Goal: Information Seeking & Learning: Learn about a topic

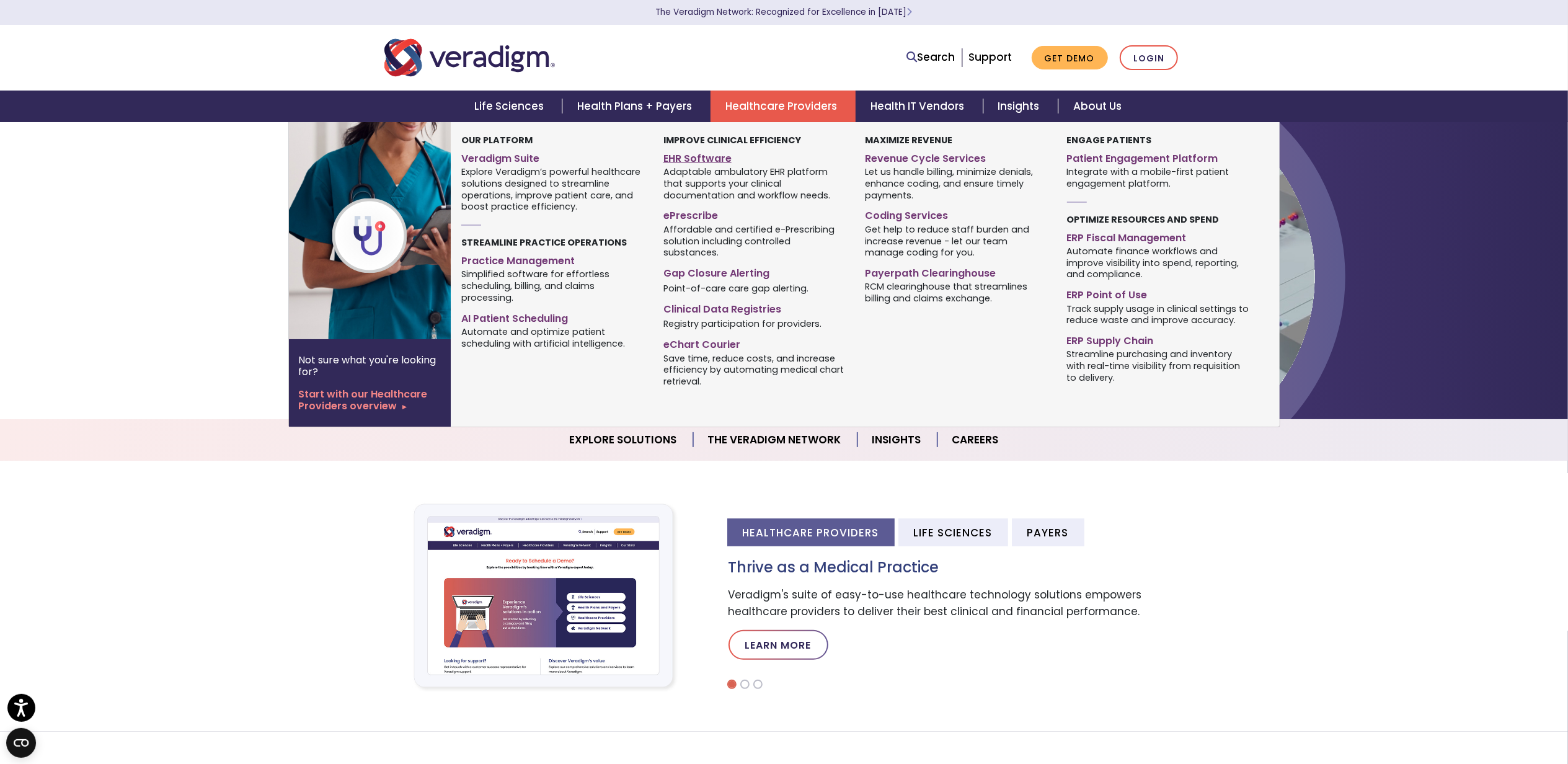
click at [722, 156] on link "EHR Software" at bounding box center [755, 157] width 183 height 18
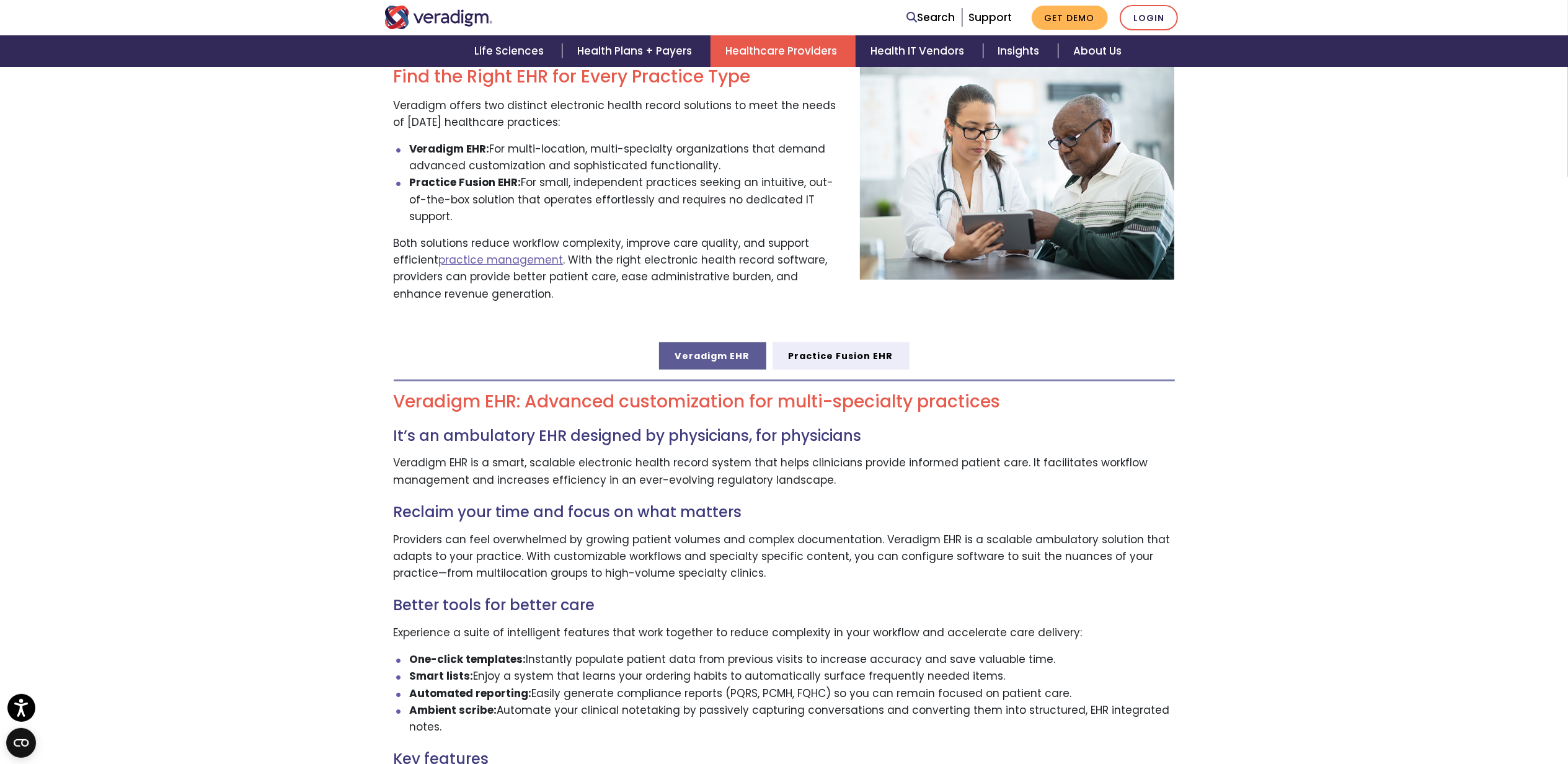
scroll to position [496, 0]
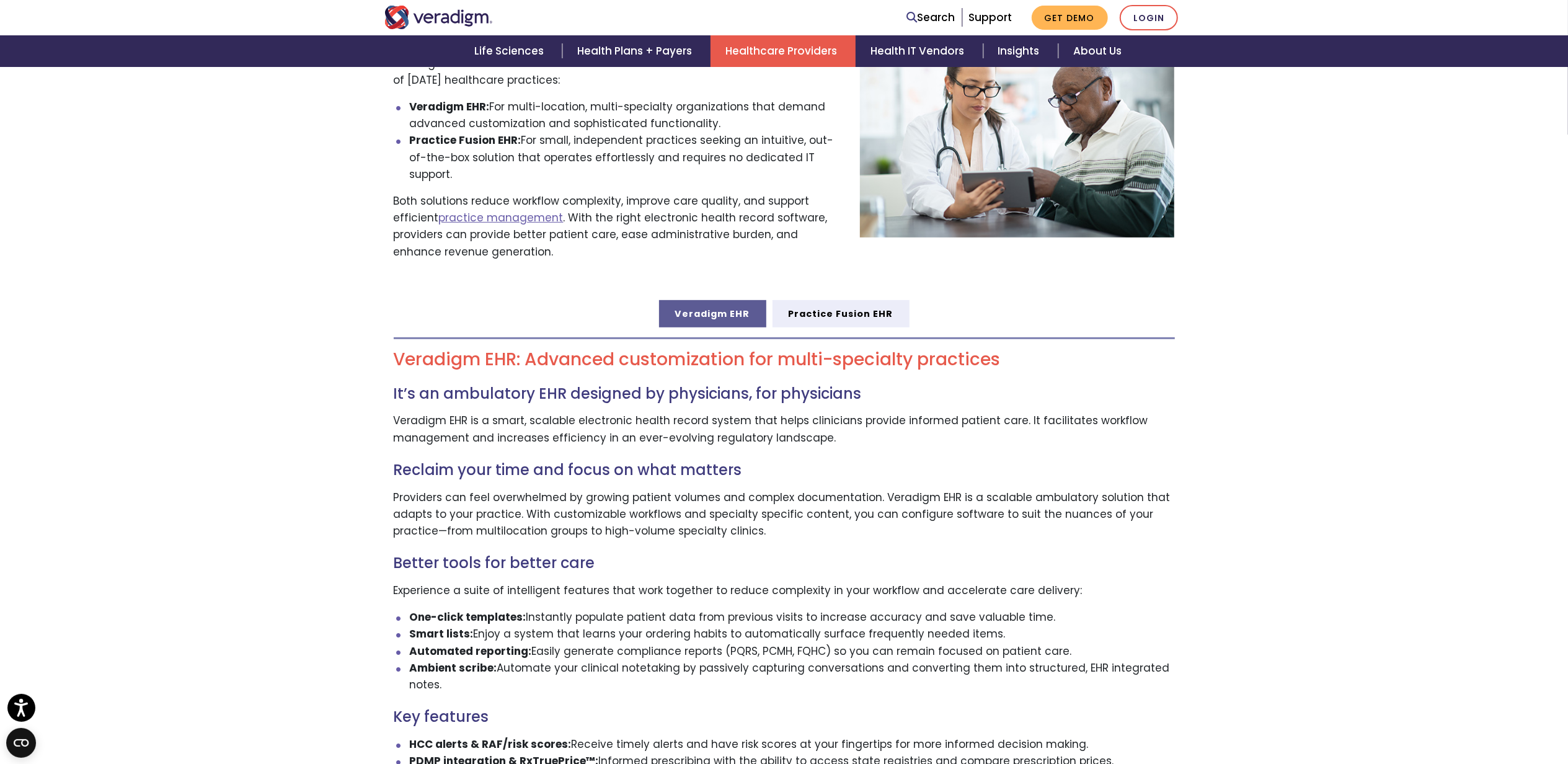
click at [720, 300] on link "Veradigm EHR" at bounding box center [713, 314] width 107 height 27
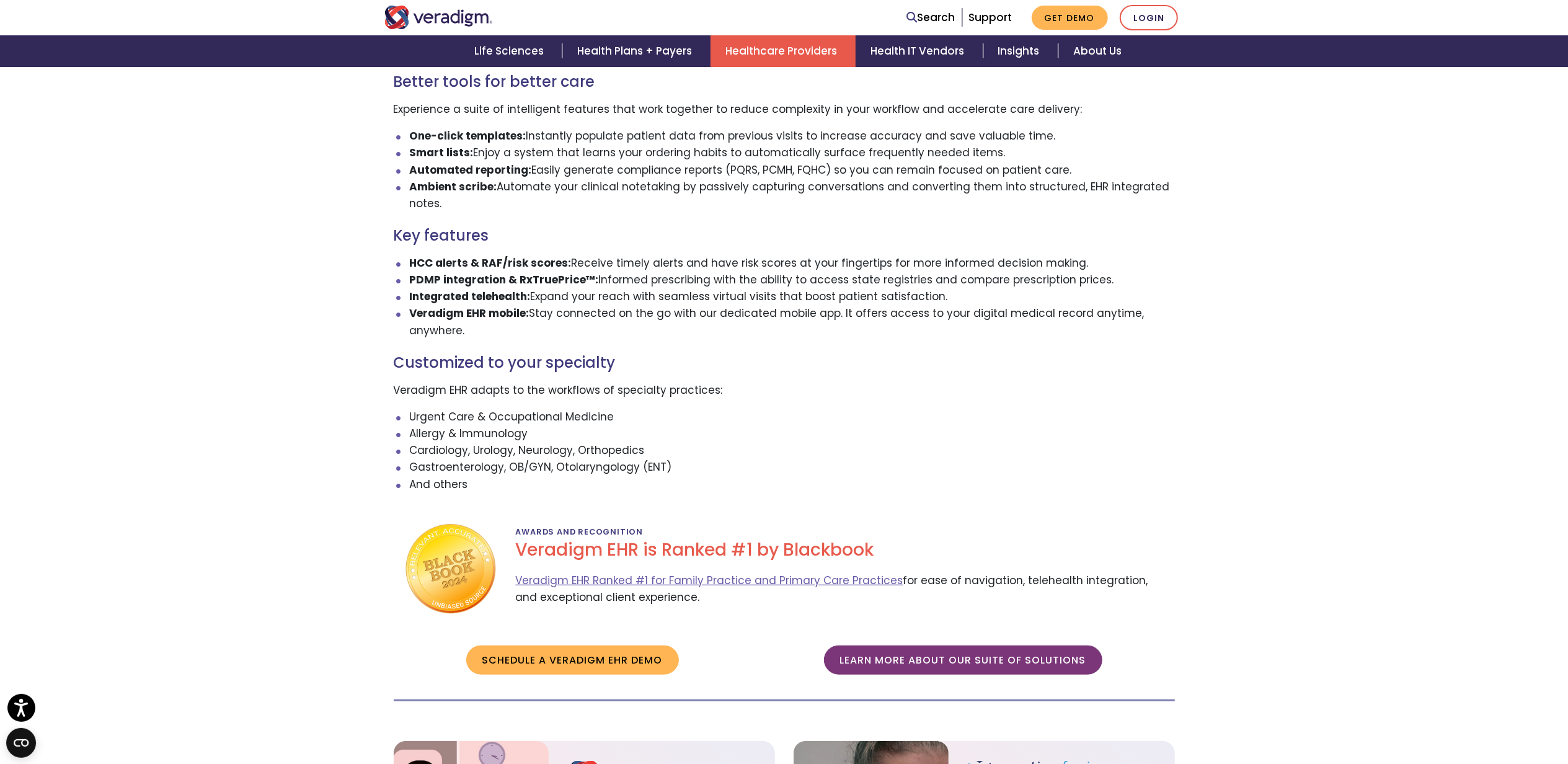
scroll to position [828, 0]
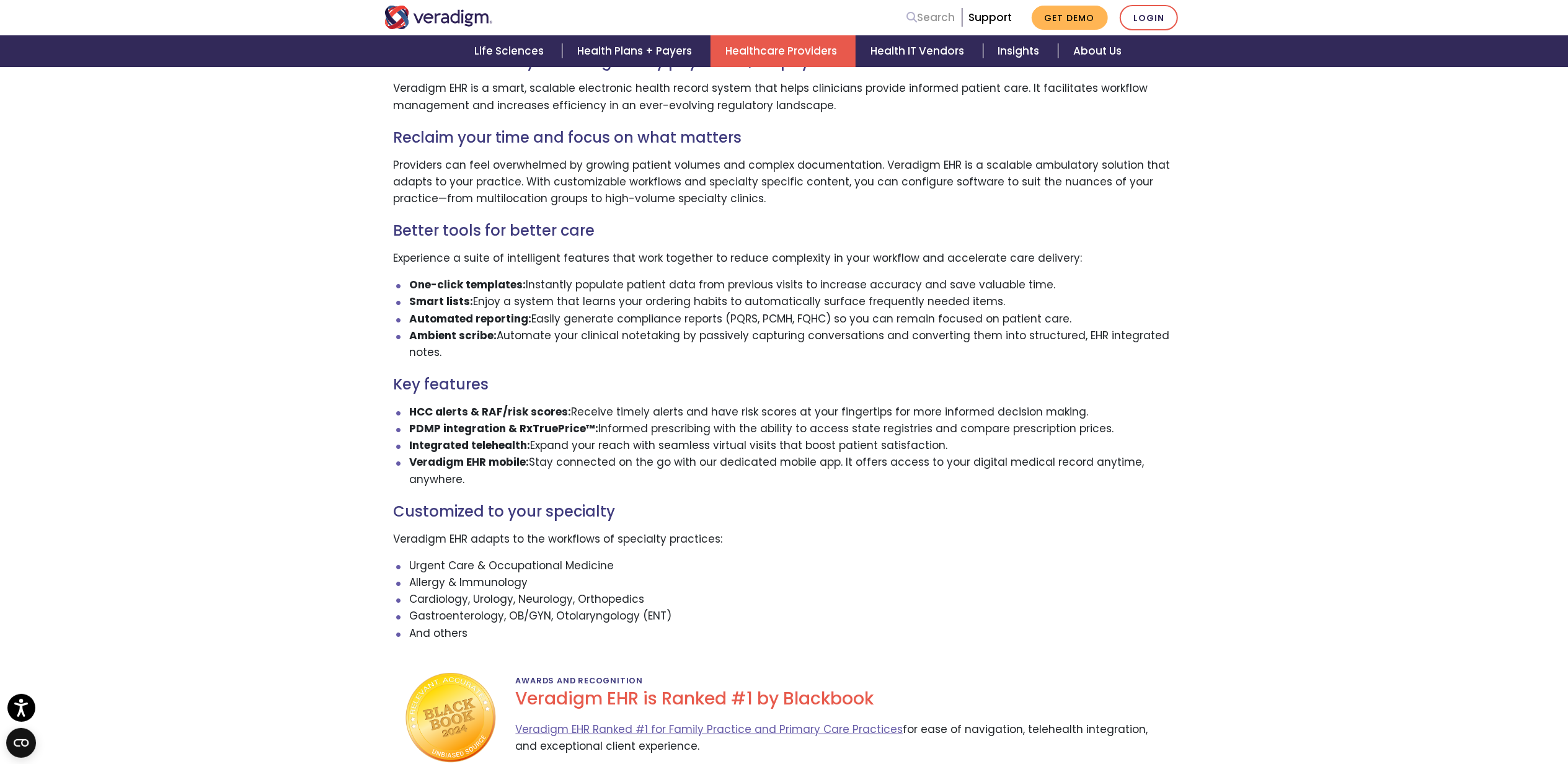
click at [955, 11] on link "Search" at bounding box center [931, 18] width 48 height 17
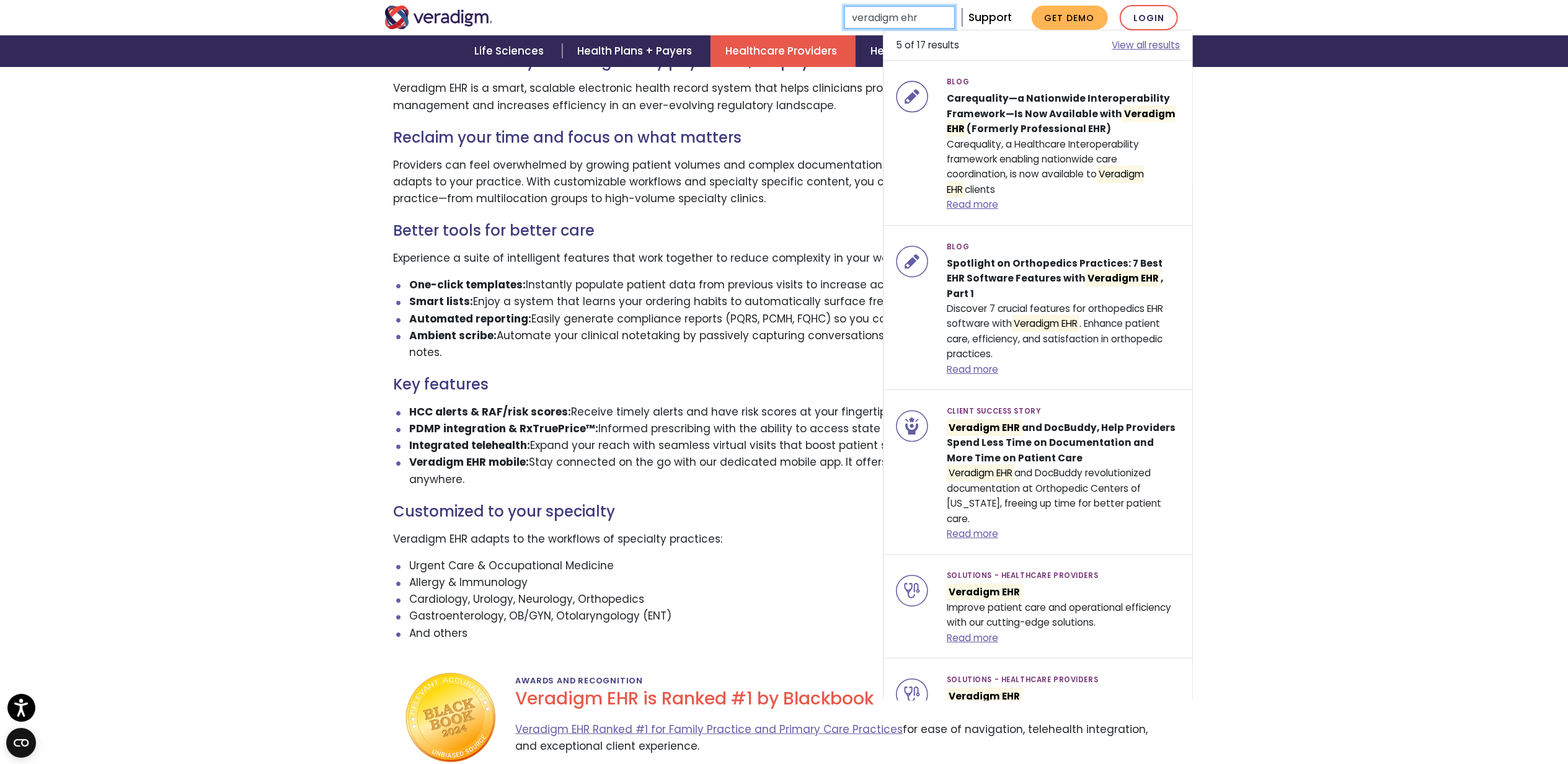
scroll to position [32, 0]
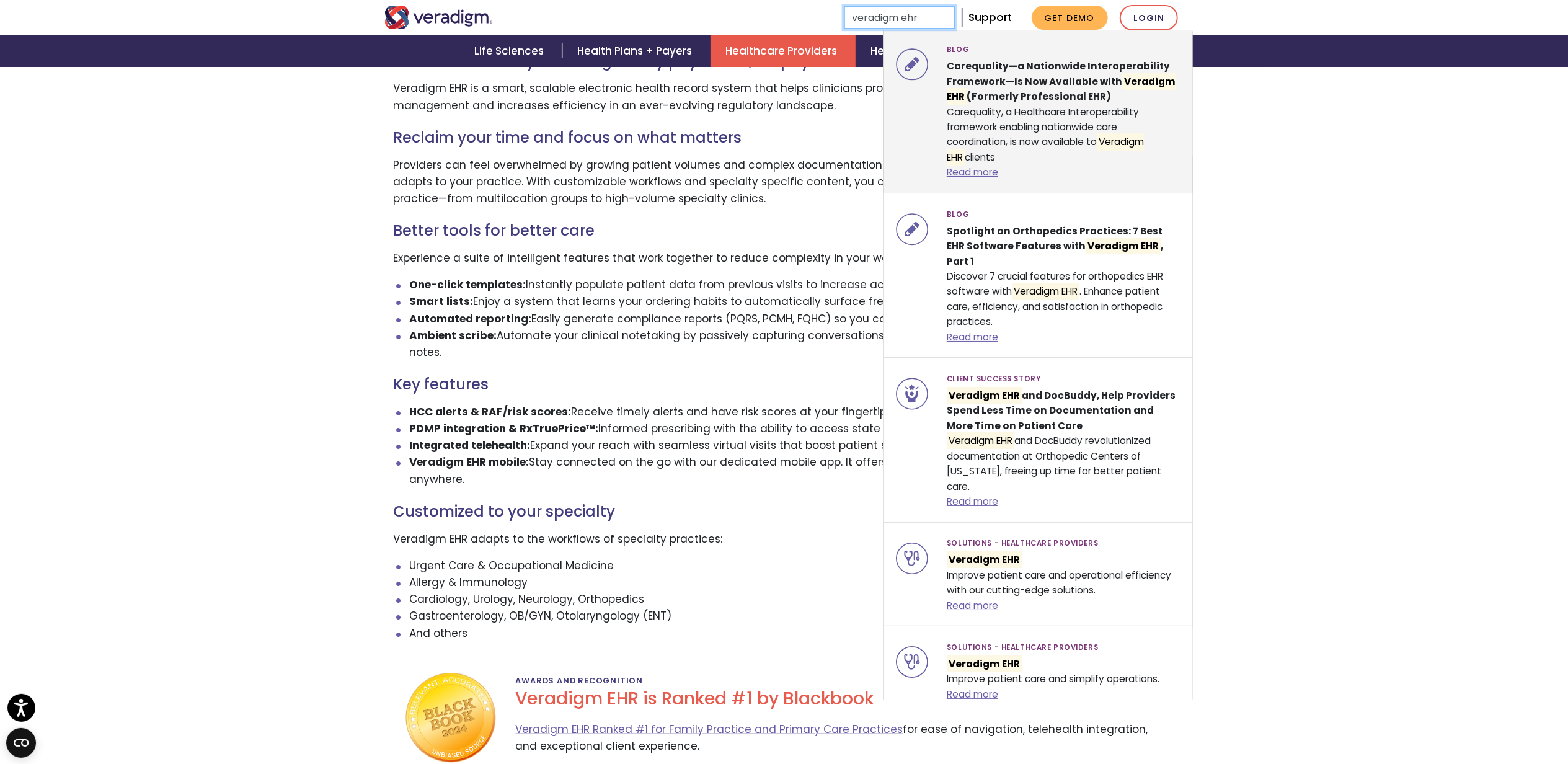
type input "veradigm ehr"
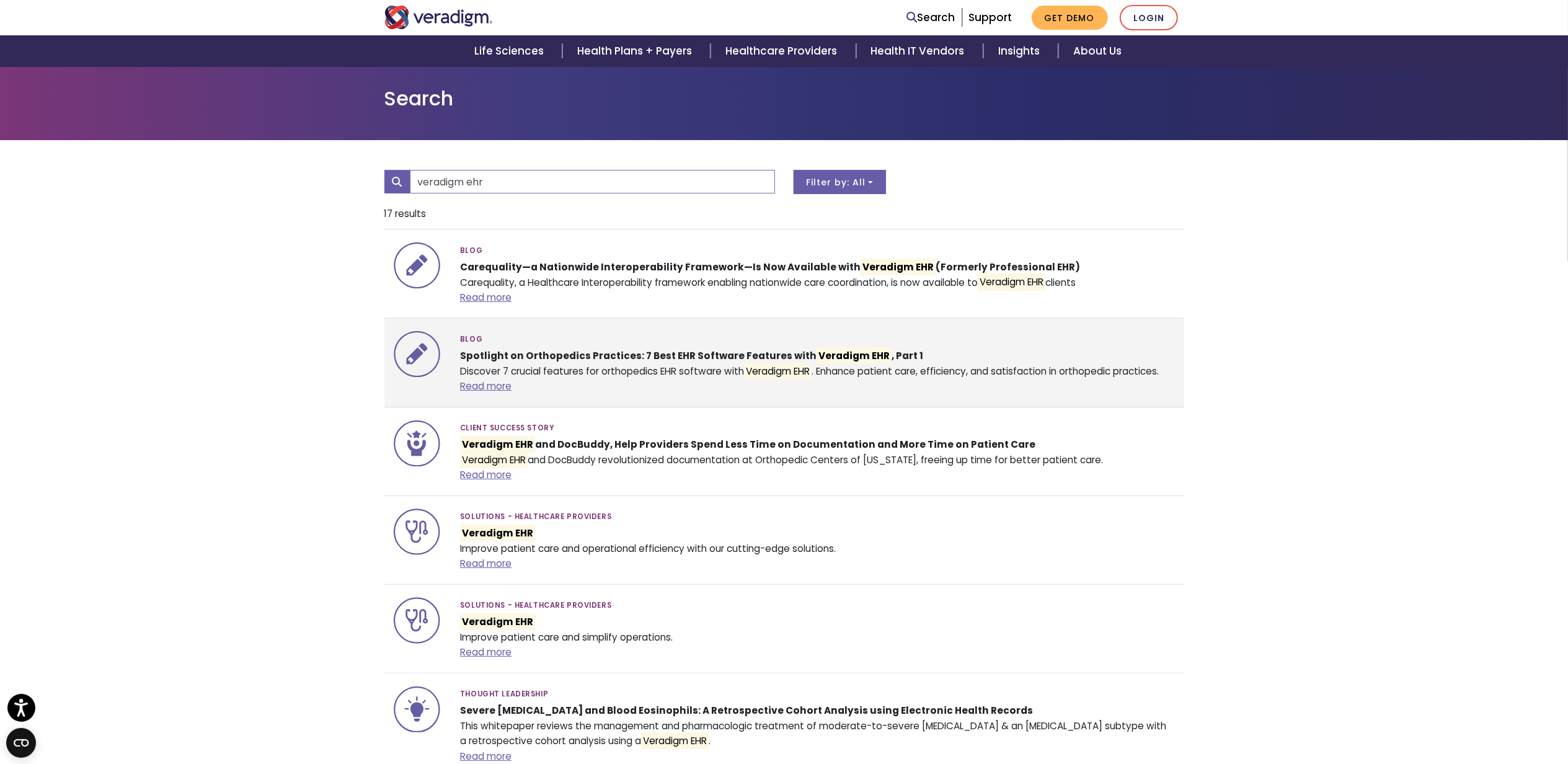
scroll to position [165, 0]
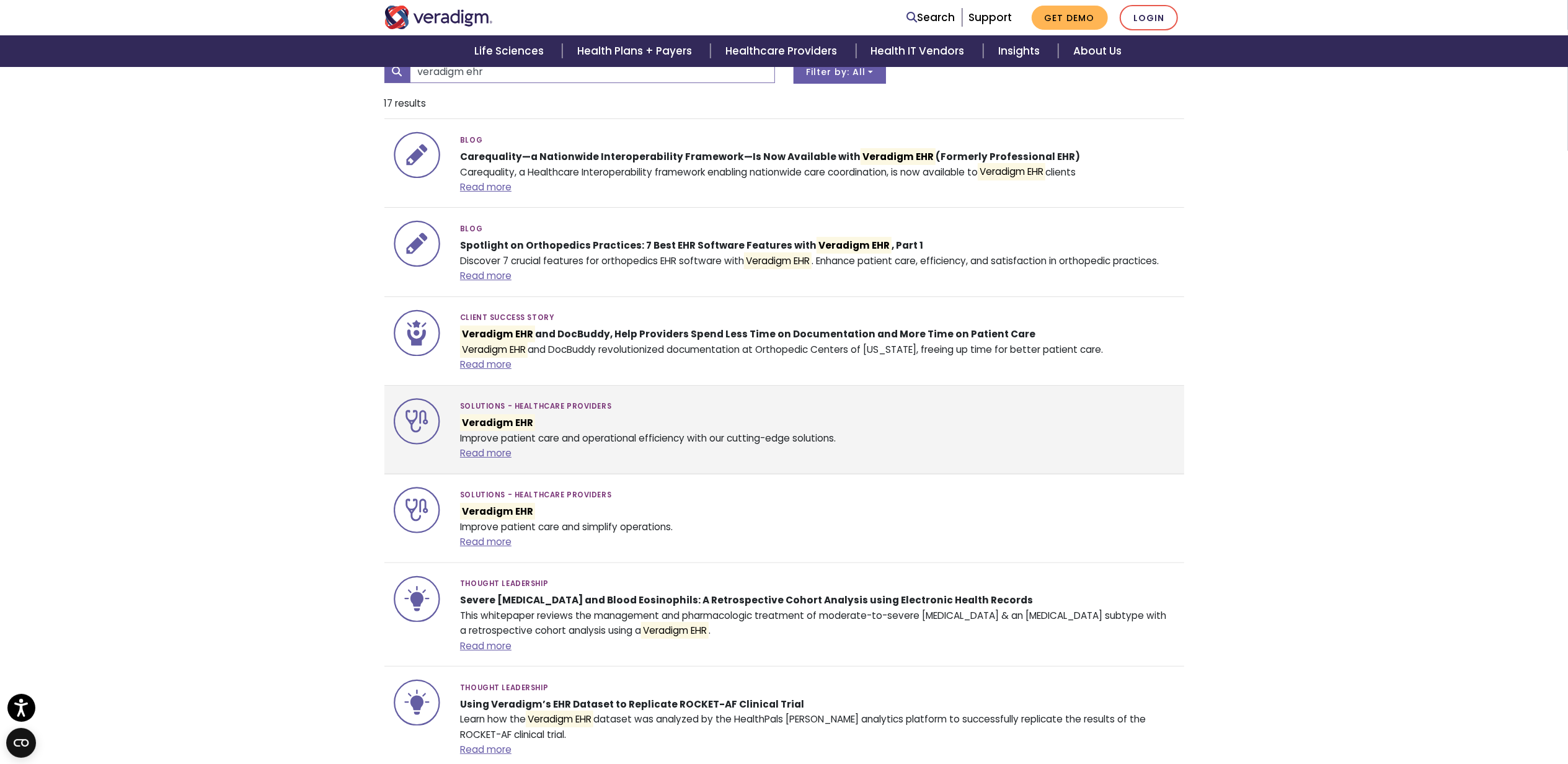
click at [536, 445] on div "Solutions - Healthcare Providers Veradigm EHR Improve patient care and operatio…" at bounding box center [817, 429] width 733 height 63
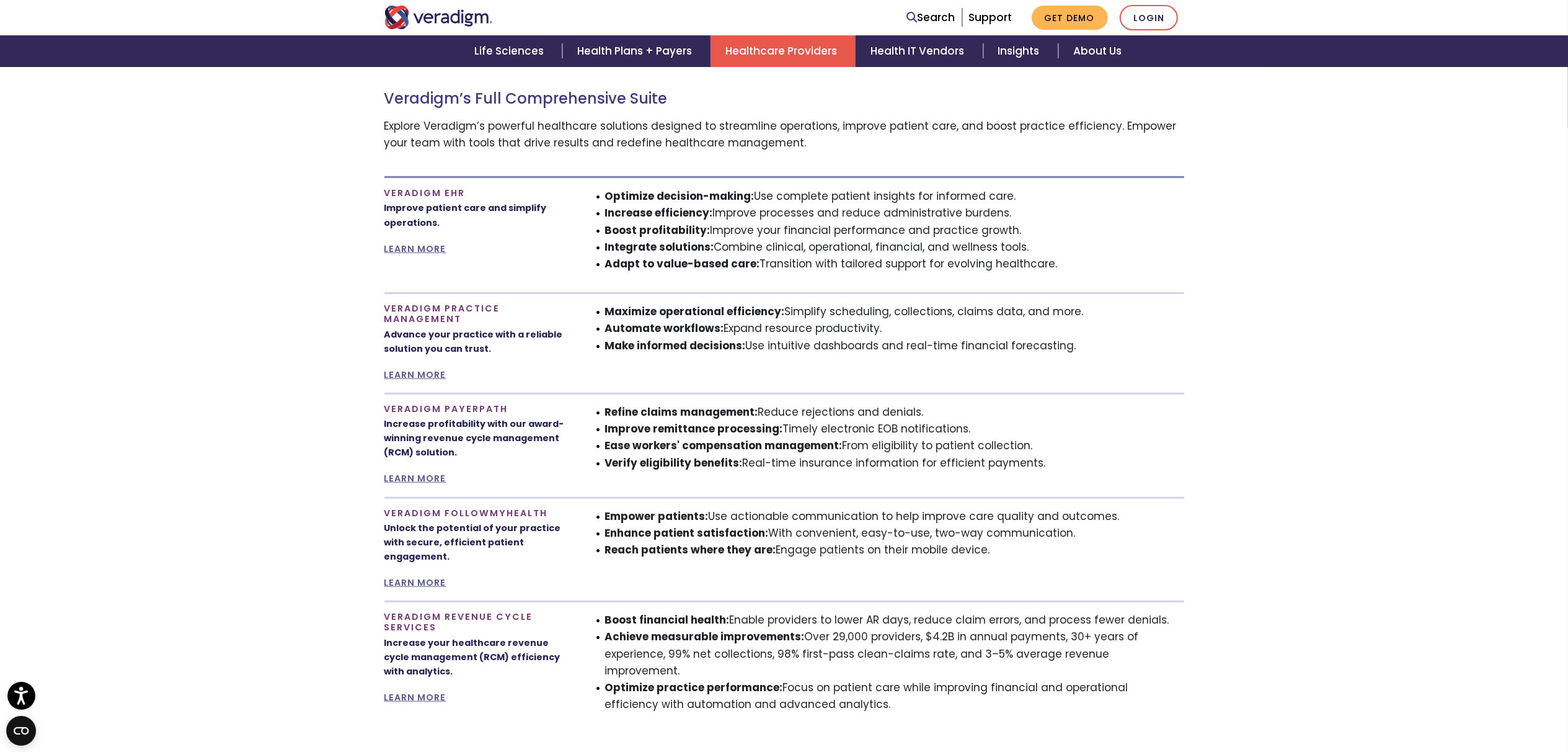
scroll to position [744, 0]
click at [425, 247] on link "LEARN MORE" at bounding box center [415, 250] width 62 height 12
